Goal: Download file/media

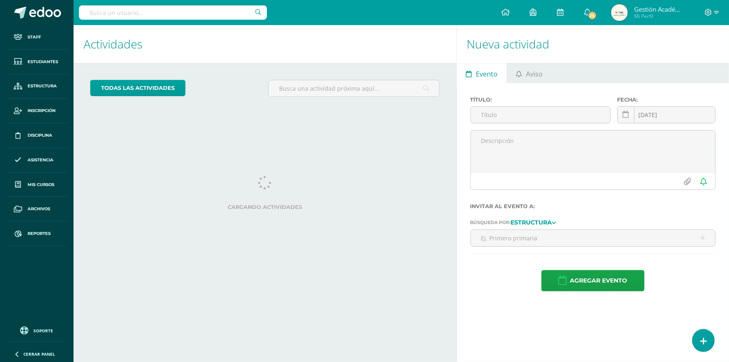
click at [178, 13] on input "text" at bounding box center [173, 12] width 188 height 14
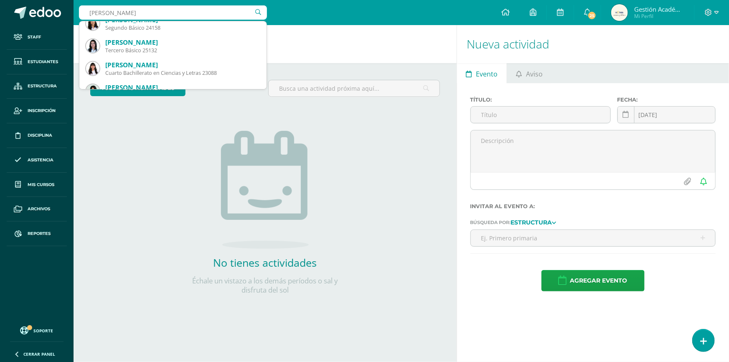
scroll to position [228, 0]
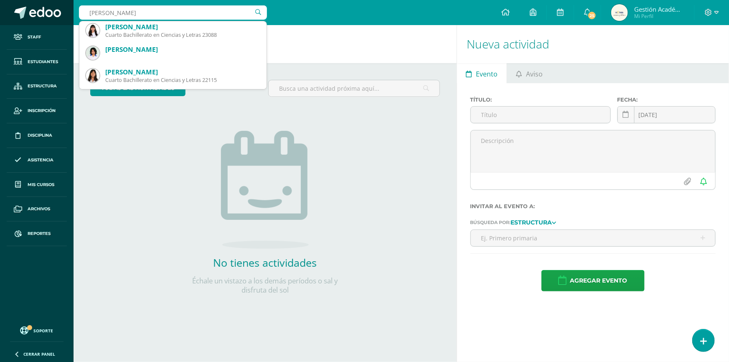
drag, startPoint x: 151, startPoint y: 13, endPoint x: 71, endPoint y: 11, distance: 79.8
click at [71, 11] on body "Staff Estudiantes Estructura Inscripción Disciplina Asistencia Mis cursos Archi…" at bounding box center [364, 181] width 729 height 362
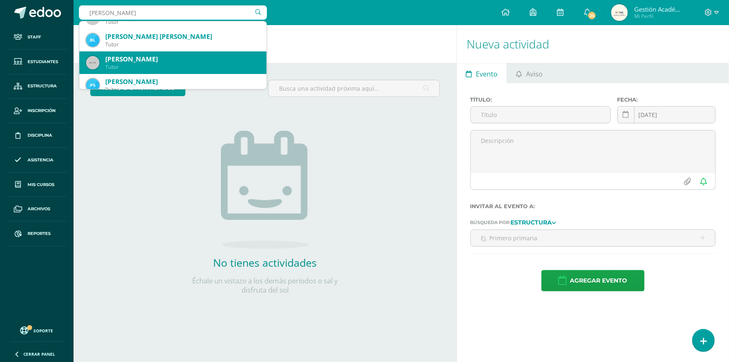
scroll to position [0, 0]
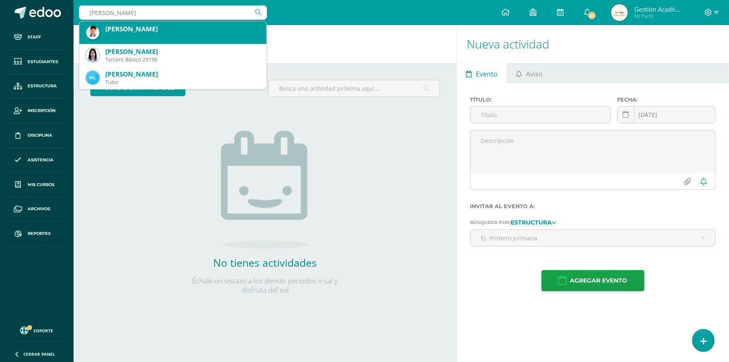
type input "Samayoa Catalàn"
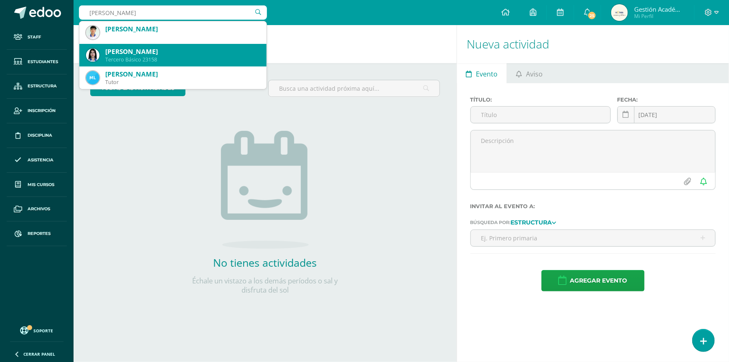
click at [192, 58] on div "Tercero Básico 23158" at bounding box center [182, 59] width 155 height 7
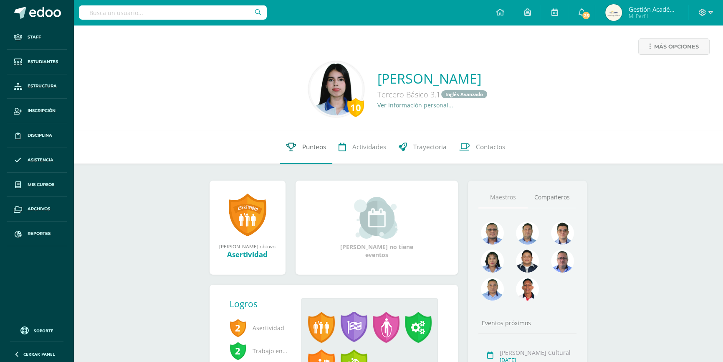
click at [305, 148] on span "Punteos" at bounding box center [314, 146] width 24 height 9
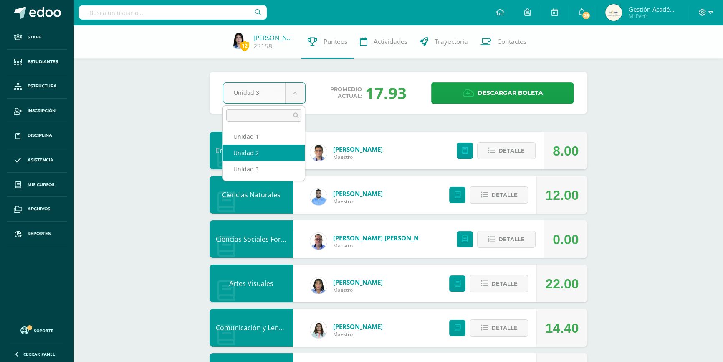
select select "Unidad 2"
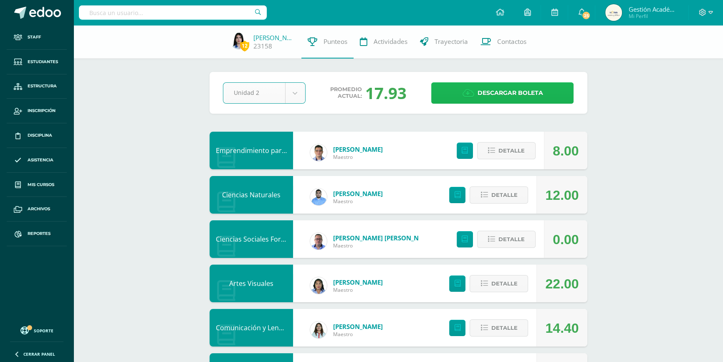
click at [513, 96] on span "Descargar boleta" at bounding box center [510, 93] width 66 height 20
